Goal: Task Accomplishment & Management: Use online tool/utility

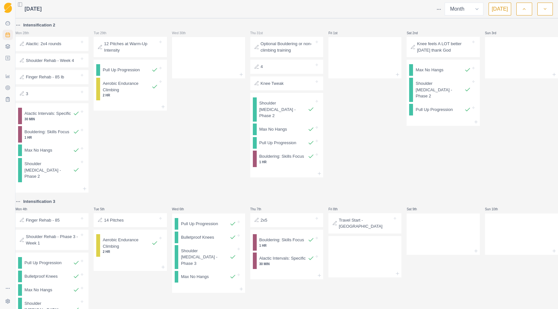
select select "month"
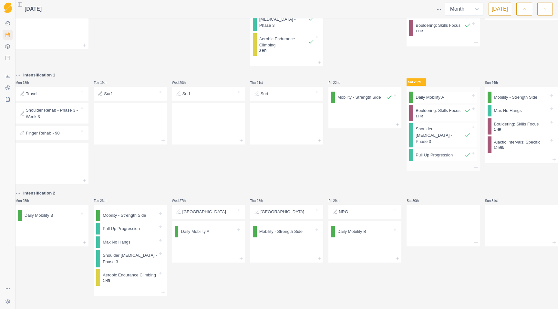
click at [422, 164] on div at bounding box center [442, 168] width 73 height 8
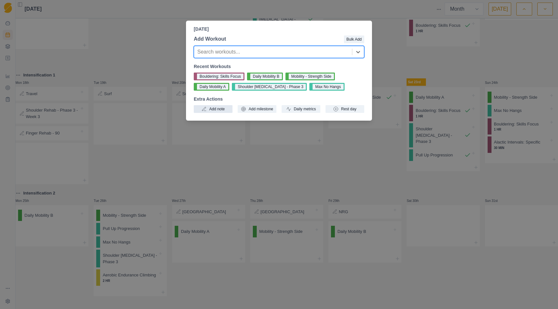
click at [217, 108] on button "Add note" at bounding box center [213, 109] width 39 height 8
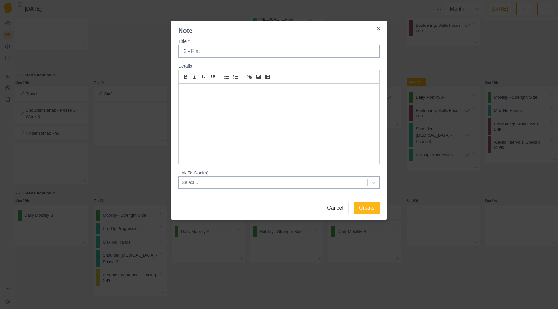
type input "2 - Flat"
click at [198, 91] on p at bounding box center [278, 90] width 191 height 7
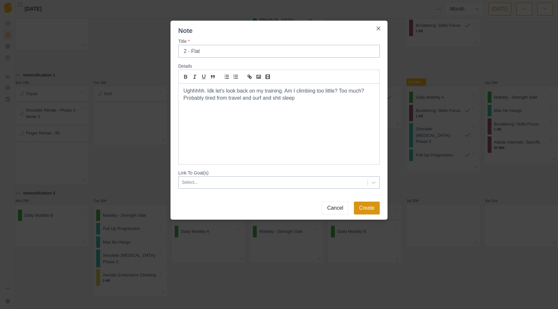
click at [369, 211] on button "Create" at bounding box center [367, 208] width 26 height 13
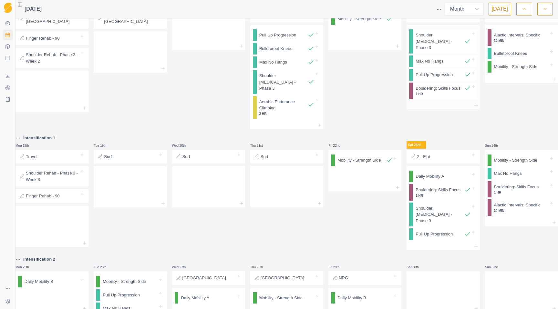
scroll to position [349, 0]
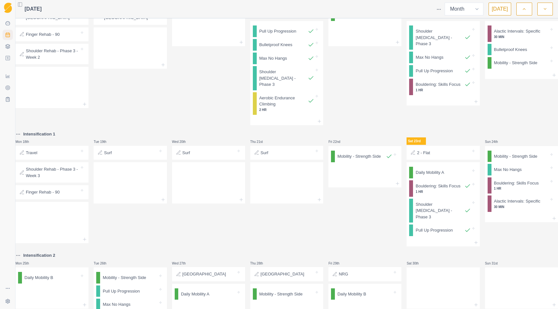
click at [435, 156] on div at bounding box center [450, 153] width 41 height 6
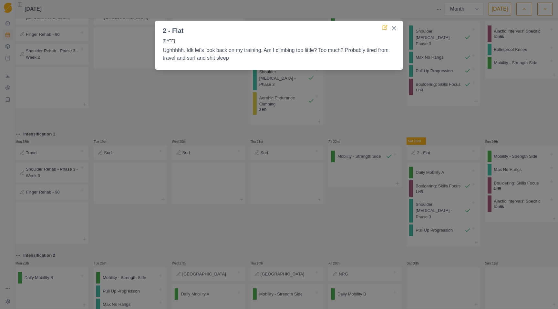
click at [386, 27] on icon at bounding box center [384, 27] width 5 height 5
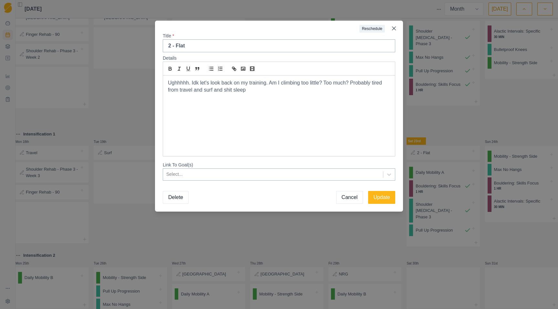
click at [280, 89] on p "Ughhhhh. Idk let's look back on my training. Am I climbing too little? Too much…" at bounding box center [279, 86] width 222 height 15
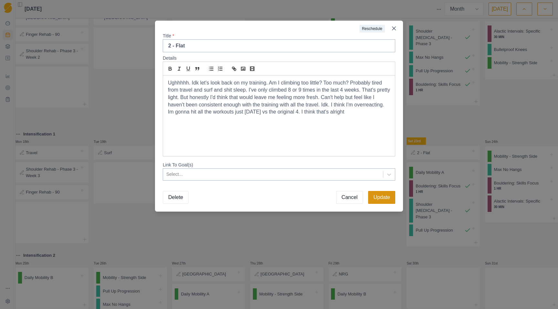
click at [384, 196] on button "Update" at bounding box center [381, 197] width 27 height 13
